Goal: Book appointment/travel/reservation

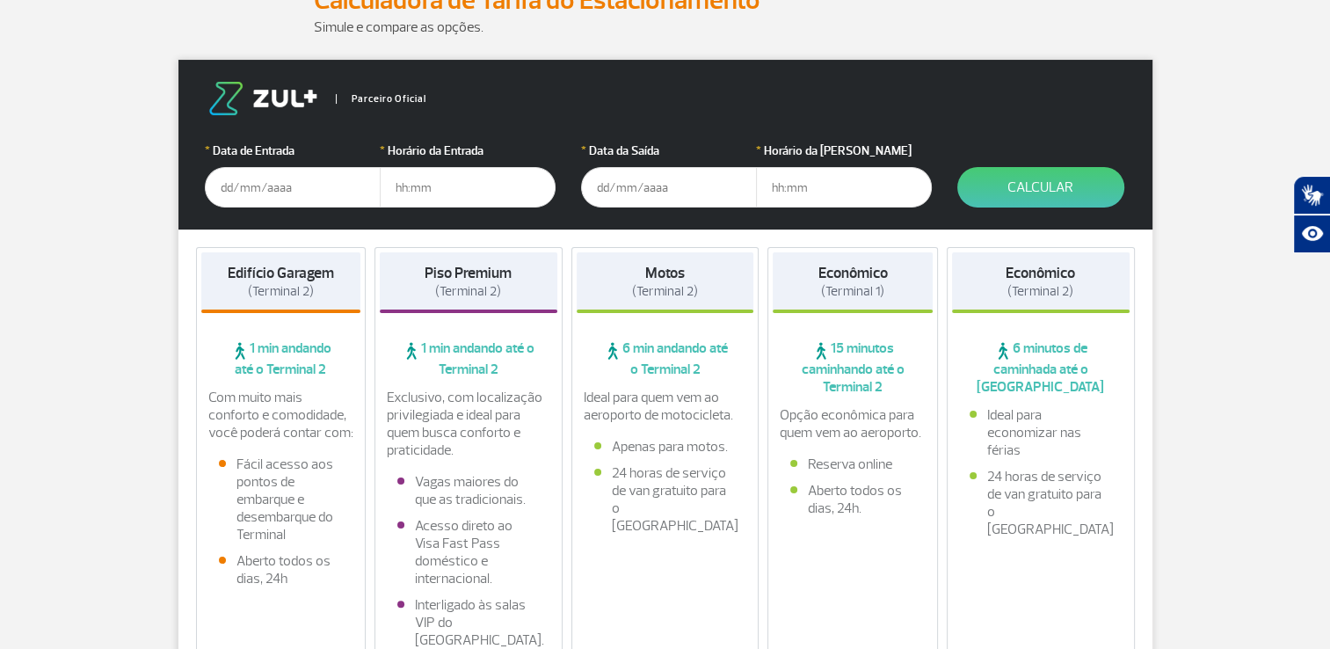
scroll to position [264, 0]
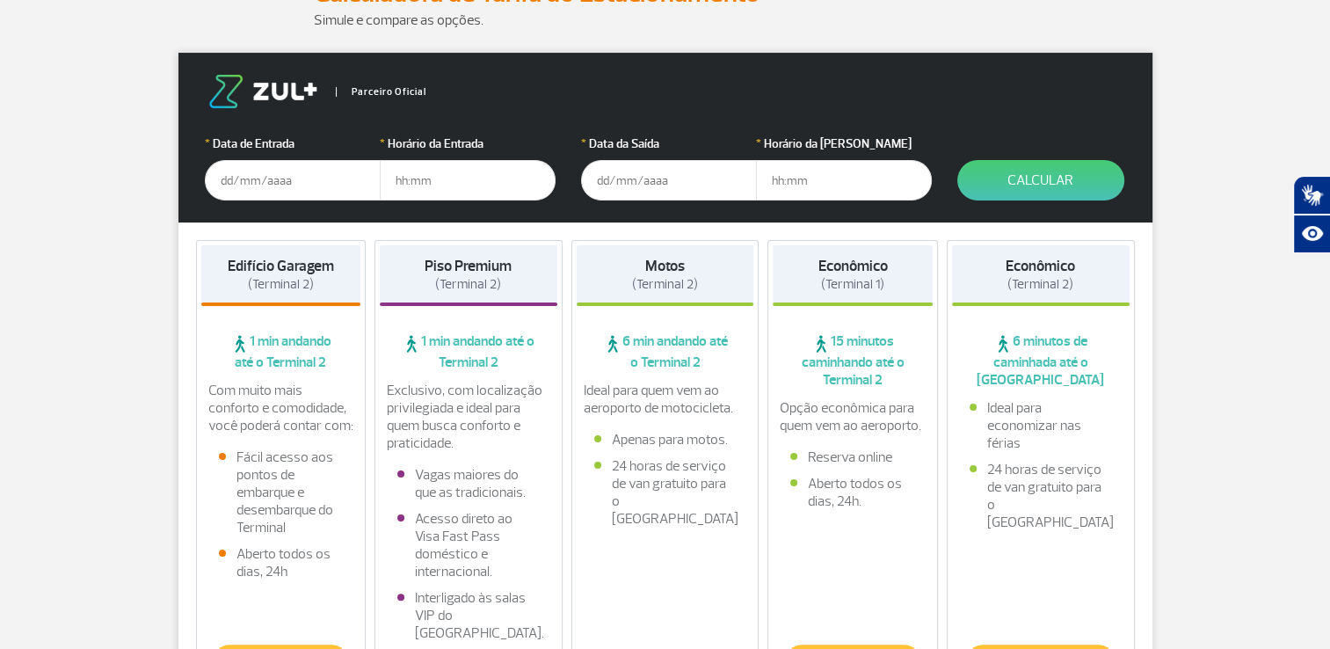
click at [250, 181] on input "text" at bounding box center [293, 180] width 176 height 40
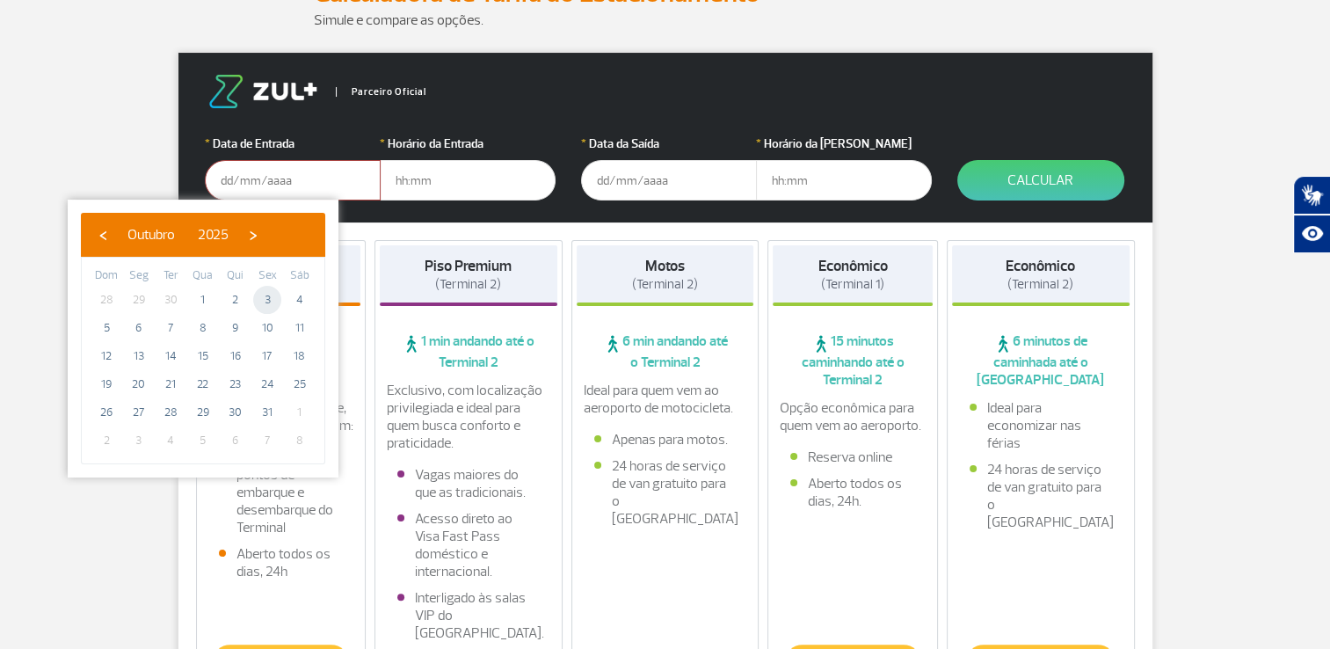
click at [269, 301] on span "3" at bounding box center [267, 300] width 28 height 28
type input "[DATE]"
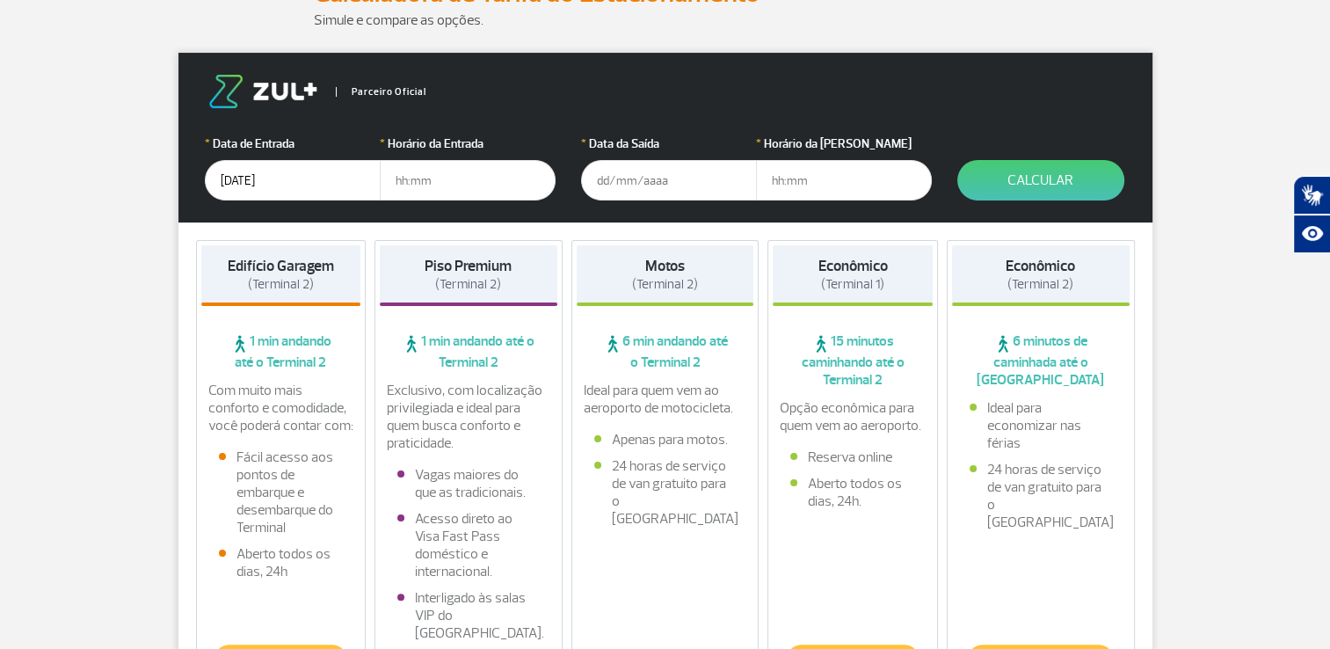
click at [406, 179] on input "text" at bounding box center [468, 180] width 176 height 40
type input "05:00"
click at [608, 180] on input "text" at bounding box center [669, 180] width 176 height 40
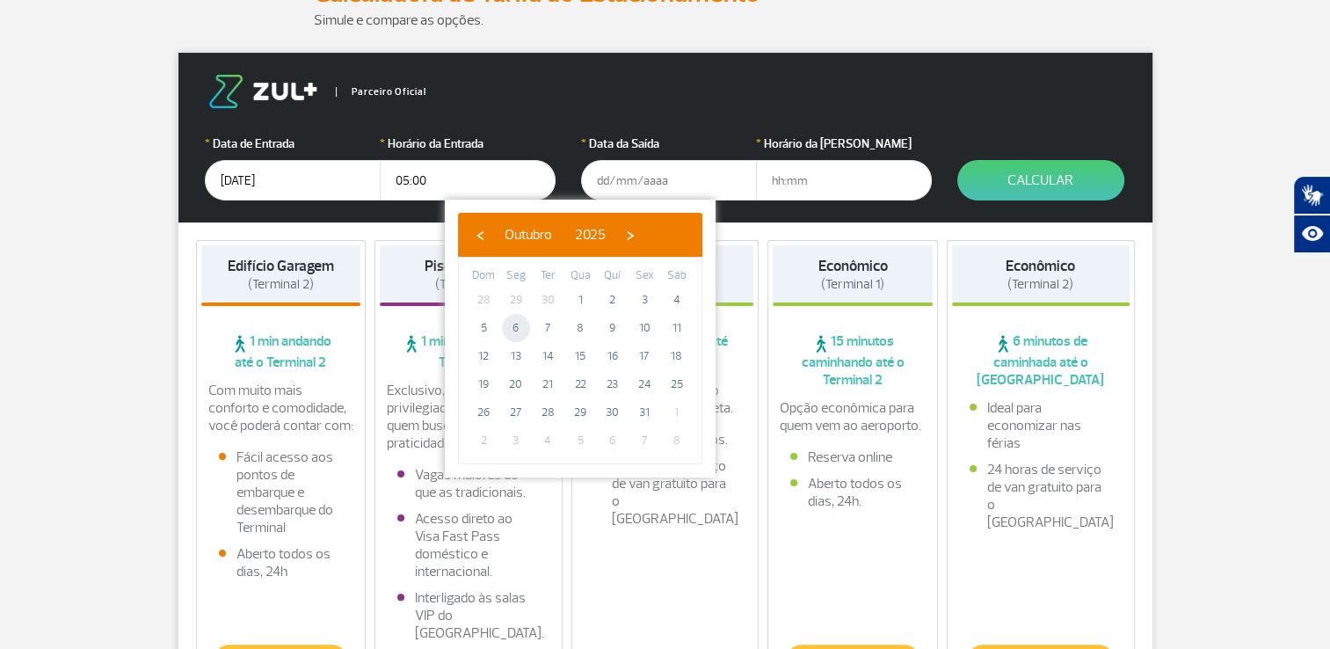
click at [519, 324] on span "6" at bounding box center [516, 328] width 28 height 28
type input "[DATE]"
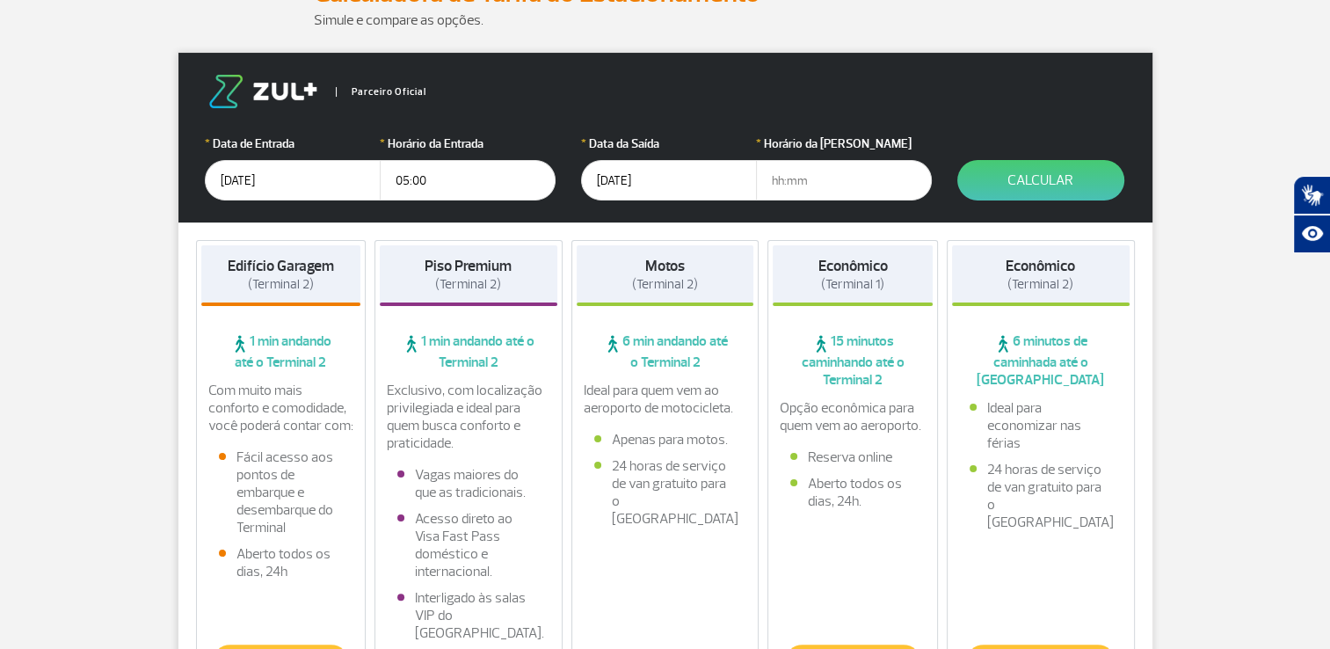
click at [788, 181] on input "text" at bounding box center [844, 180] width 176 height 40
type input "12:00"
click at [1057, 177] on button "Calcular" at bounding box center [1040, 180] width 167 height 40
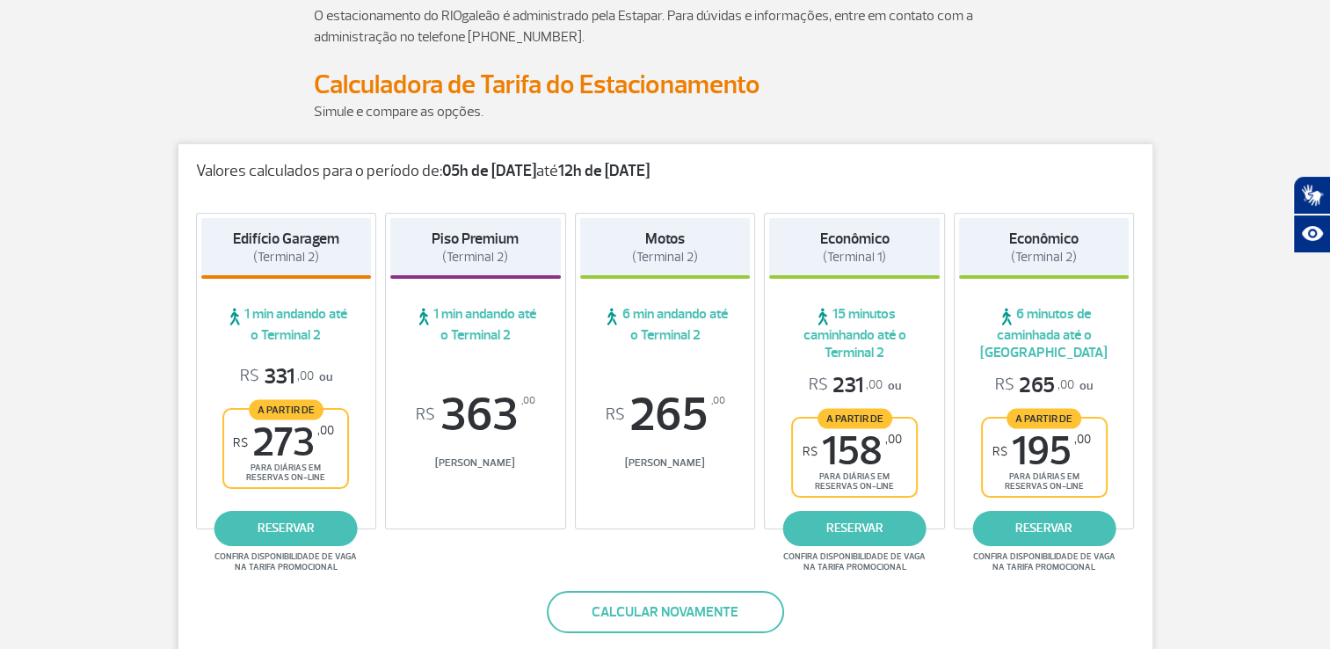
scroll to position [176, 0]
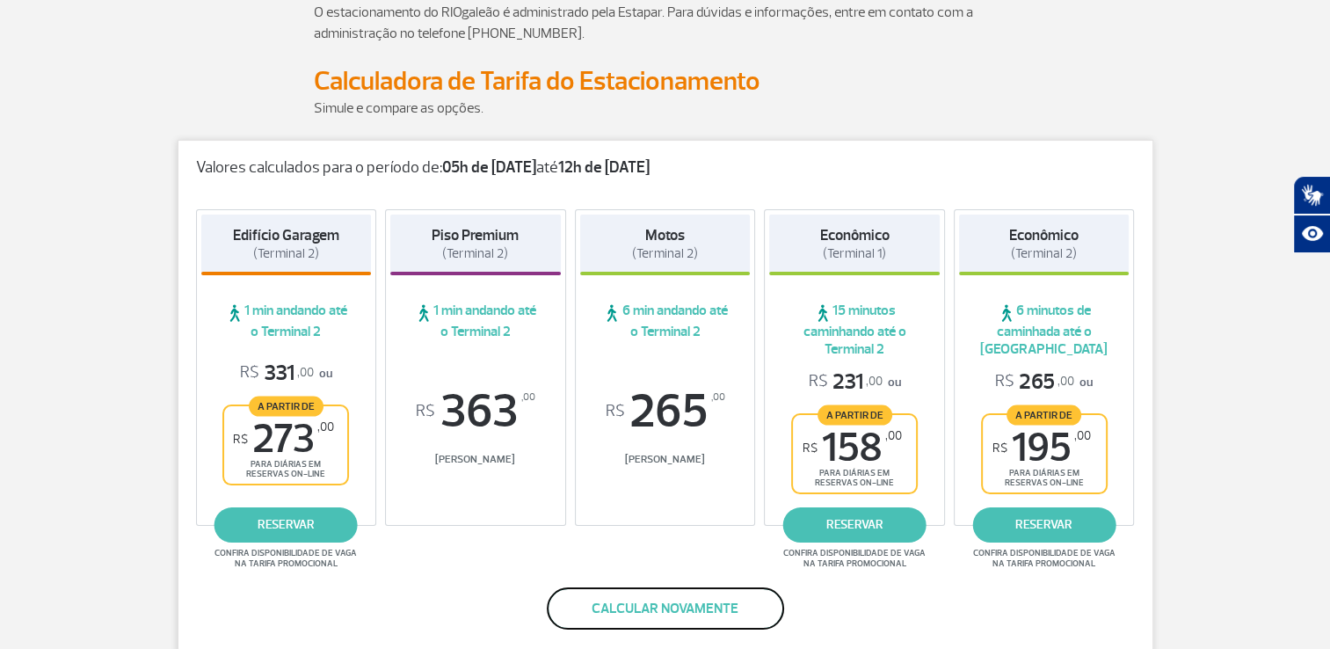
click at [710, 610] on button "Calcular novamente" at bounding box center [665, 608] width 237 height 42
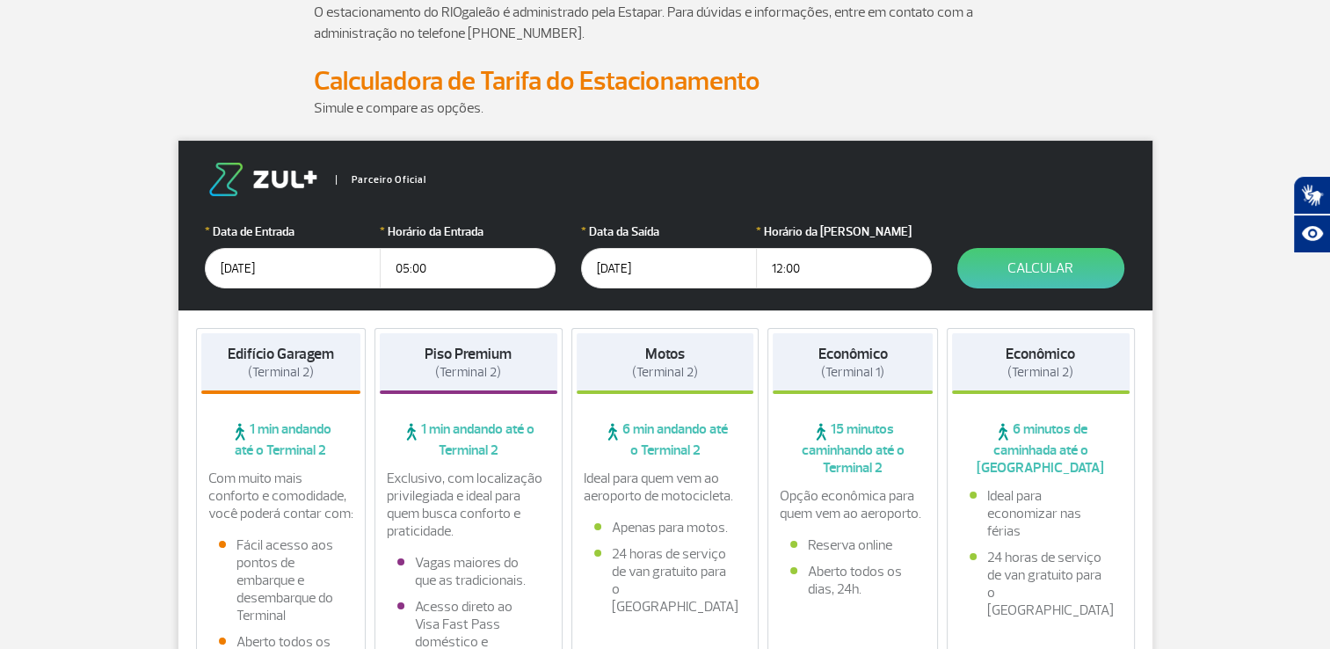
click at [408, 269] on input "05:00" at bounding box center [468, 268] width 176 height 40
type input "06:00"
click at [812, 270] on input "12:00" at bounding box center [844, 268] width 176 height 40
click at [1088, 262] on button "Calcular" at bounding box center [1040, 268] width 167 height 40
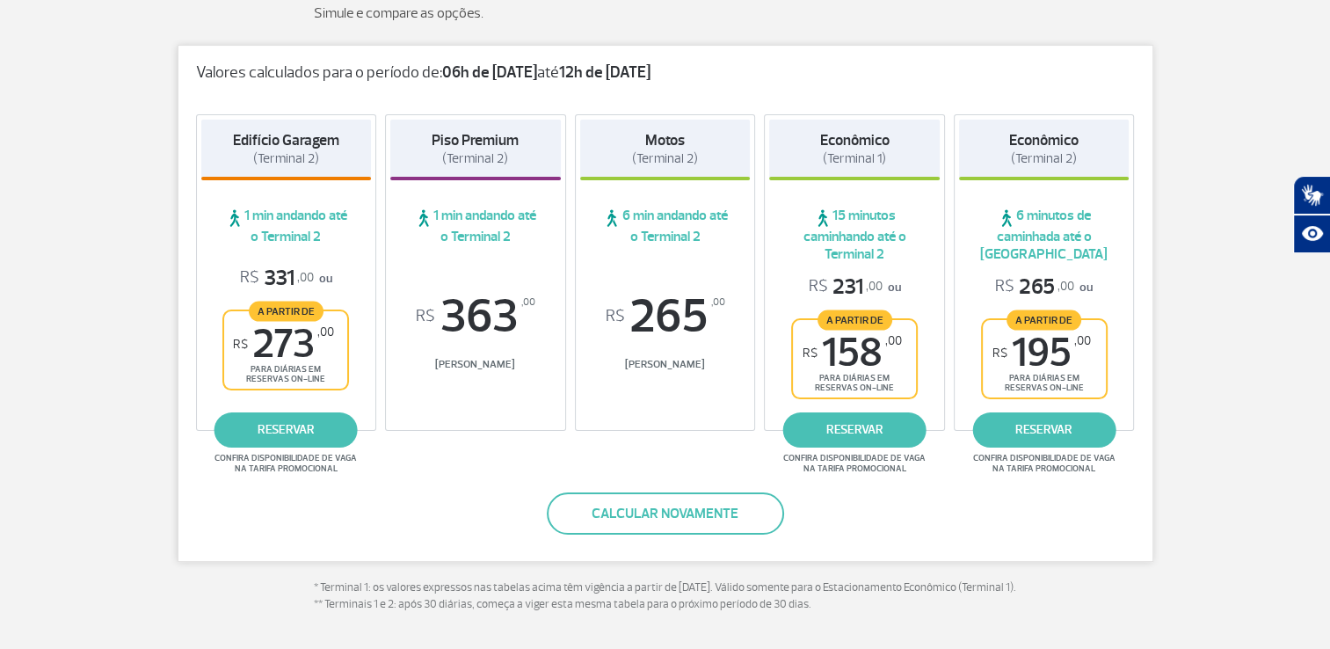
scroll to position [264, 0]
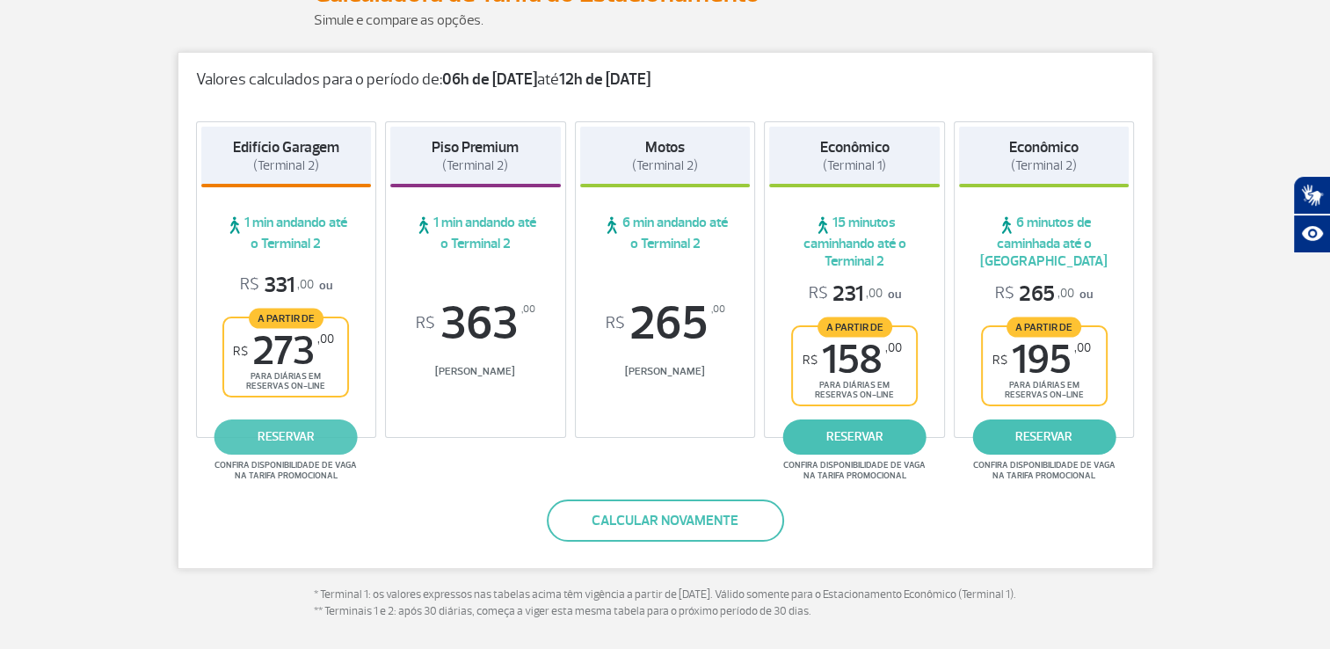
click at [282, 441] on link "reservar" at bounding box center [285, 436] width 143 height 35
